Goal: Information Seeking & Learning: Learn about a topic

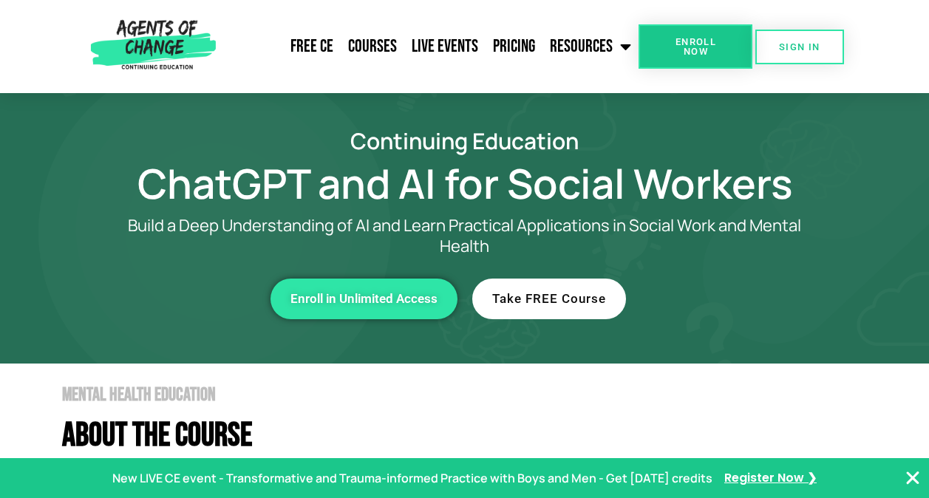
scroll to position [4595, 0]
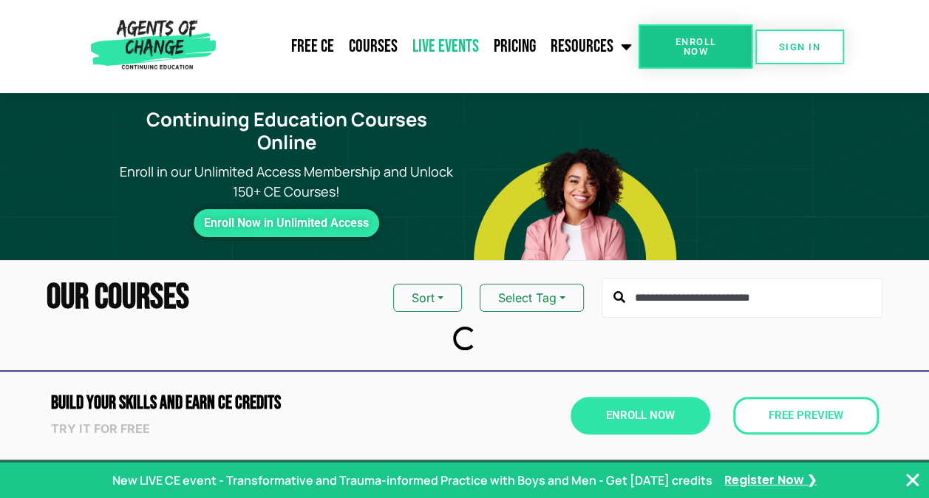
click at [451, 41] on link "Live Events" at bounding box center [444, 46] width 81 height 37
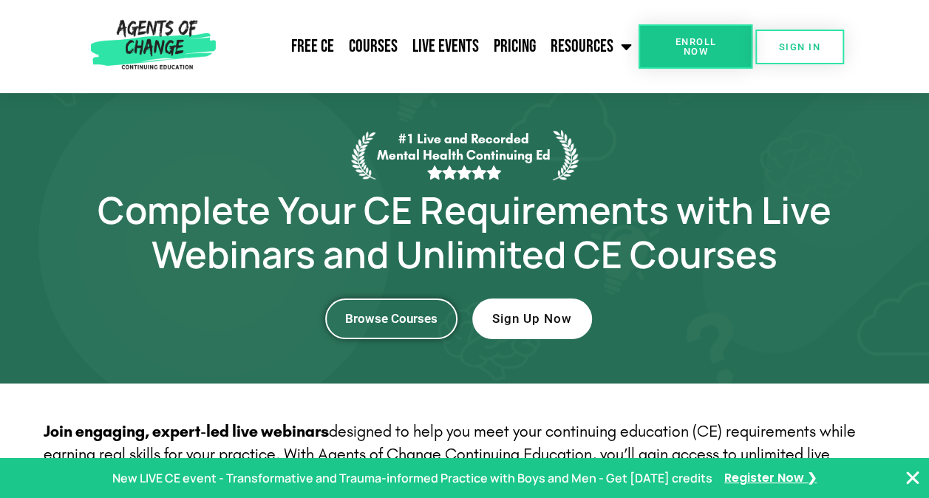
click at [408, 315] on span "Browse Courses" at bounding box center [391, 318] width 92 height 13
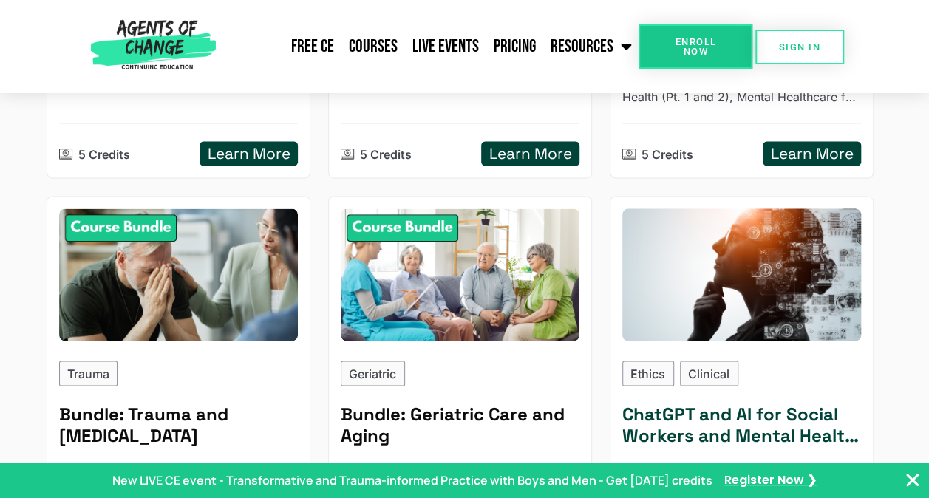
scroll to position [1551, 0]
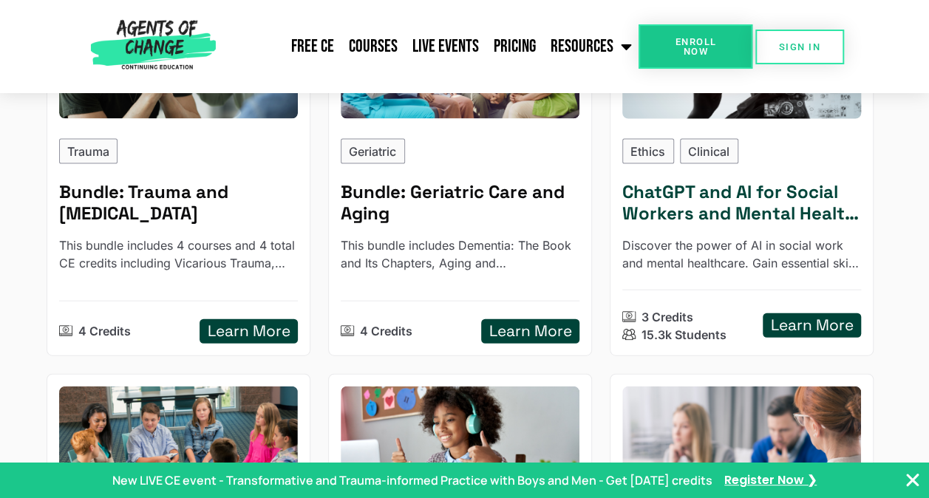
click at [643, 148] on p "Ethics" at bounding box center [647, 152] width 35 height 18
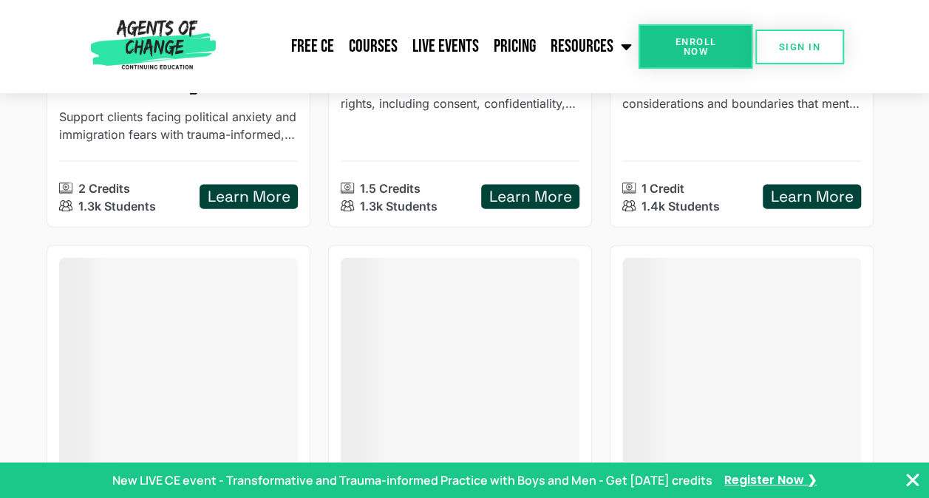
type input "******"
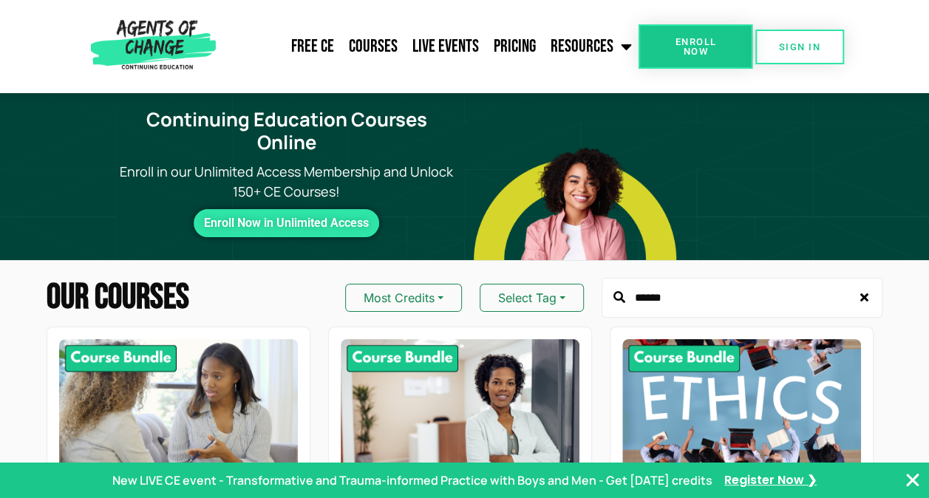
scroll to position [74, 0]
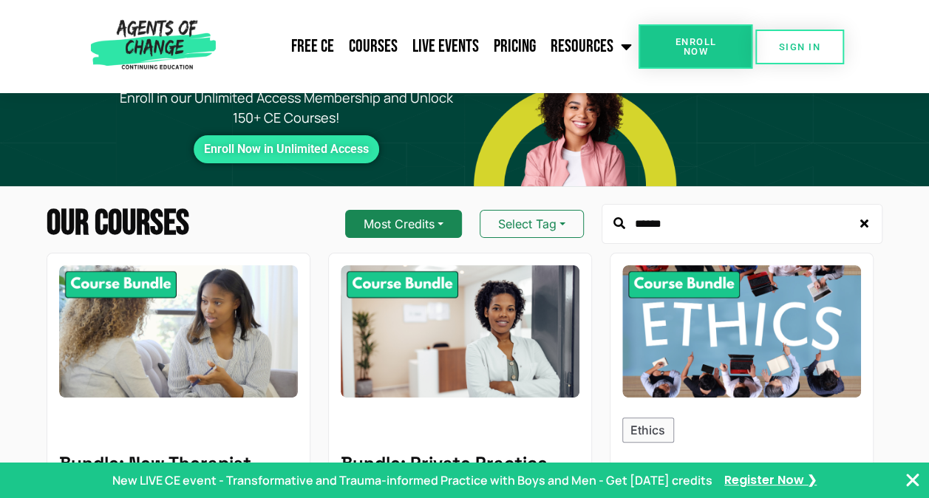
click at [447, 217] on button "Most Credits" at bounding box center [403, 224] width 117 height 28
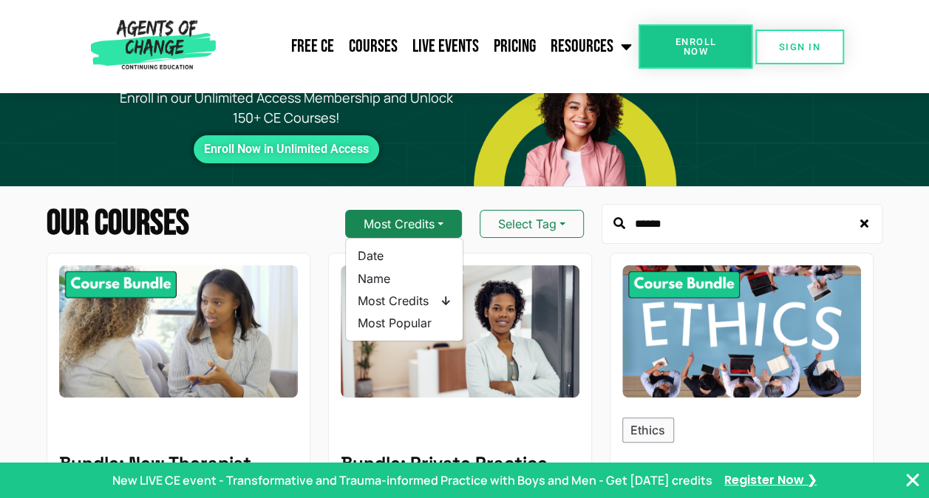
click at [447, 217] on button "Most Credits" at bounding box center [403, 224] width 117 height 28
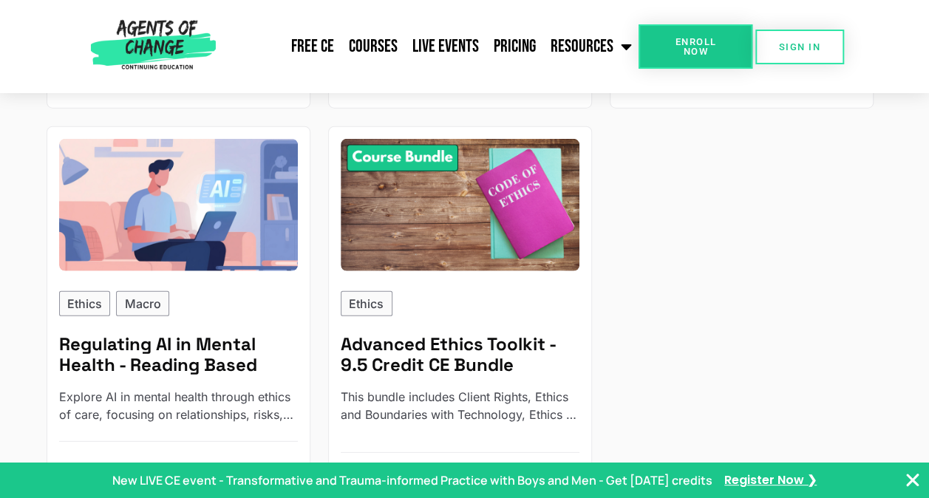
scroll to position [1921, 0]
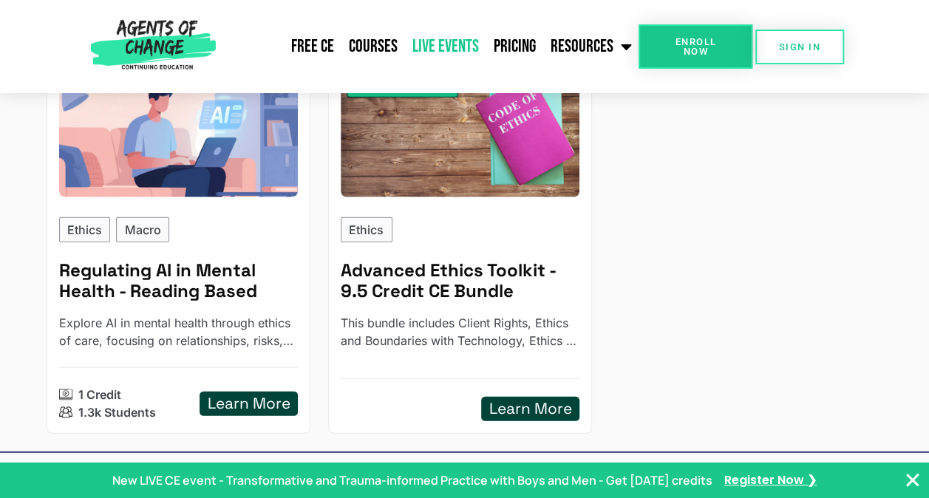
click at [445, 44] on link "Live Events" at bounding box center [444, 46] width 81 height 37
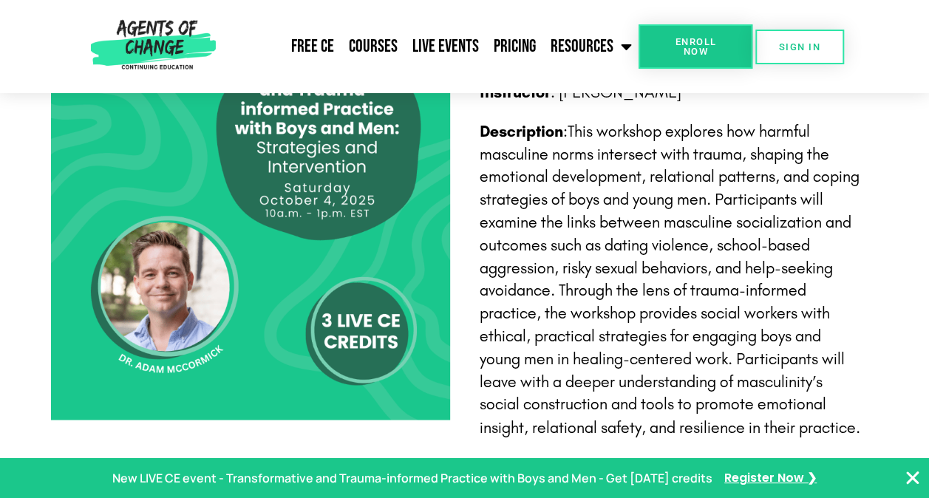
scroll to position [1034, 0]
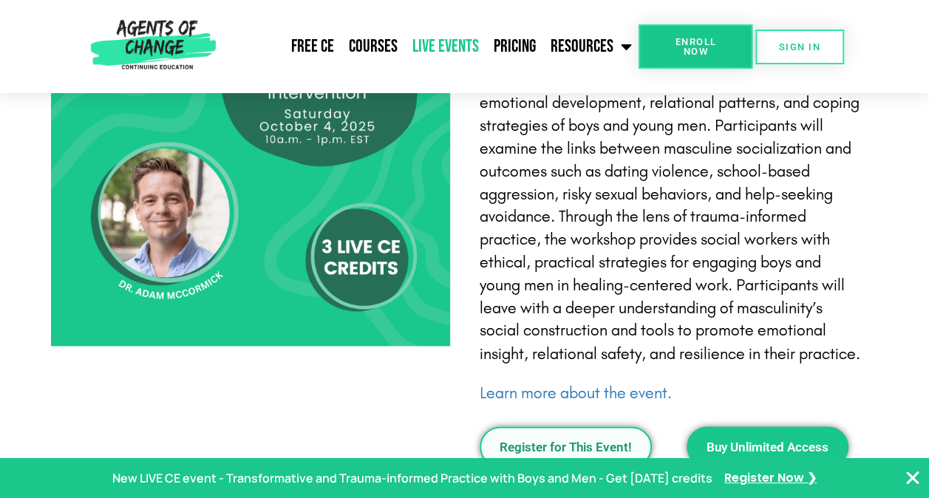
click at [457, 40] on link "Live Events" at bounding box center [444, 46] width 81 height 37
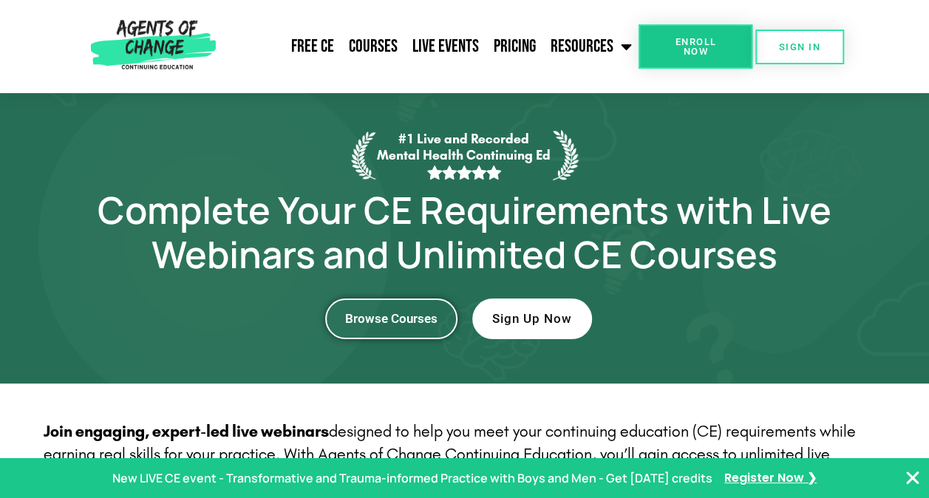
click at [391, 321] on span "Browse Courses" at bounding box center [391, 318] width 92 height 13
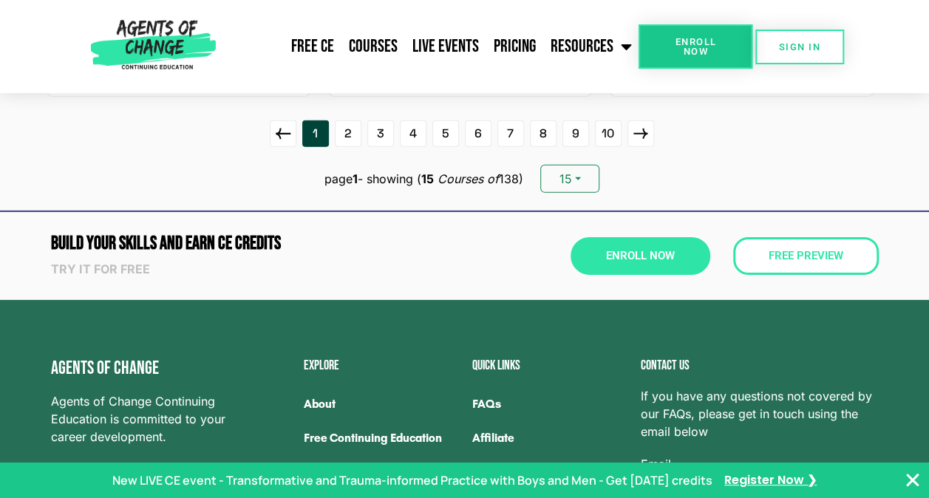
scroll to position [1931, 0]
